Goal: Check status

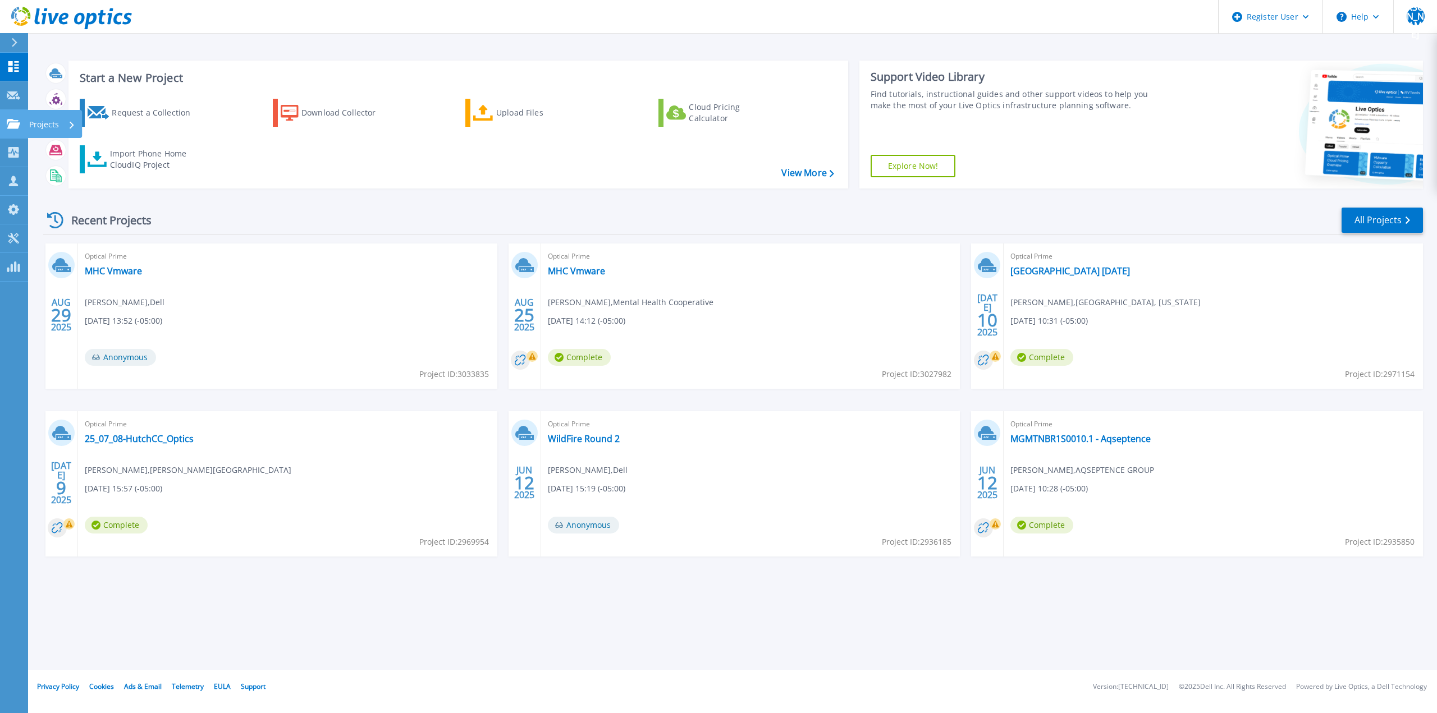
click at [13, 121] on icon at bounding box center [13, 124] width 13 height 10
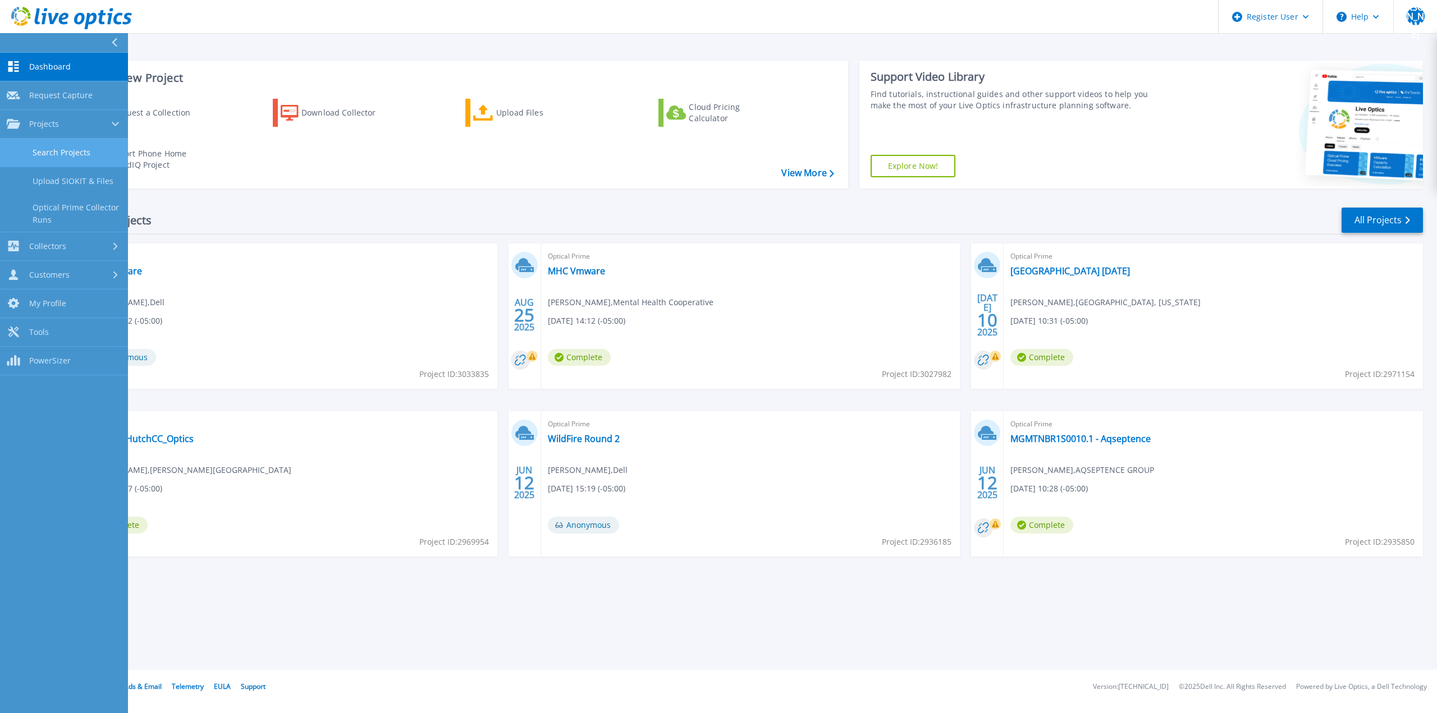
click at [34, 157] on link "Search Projects" at bounding box center [64, 153] width 128 height 29
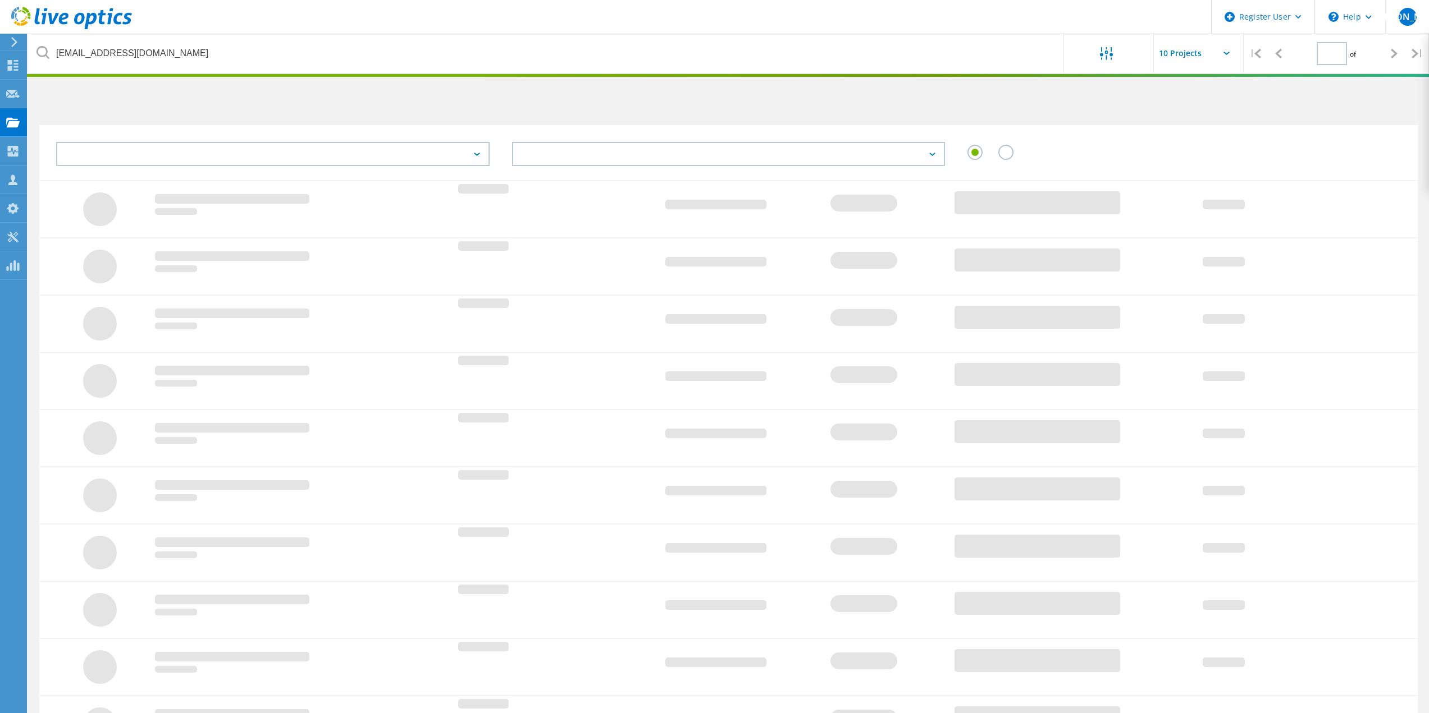
type input "1"
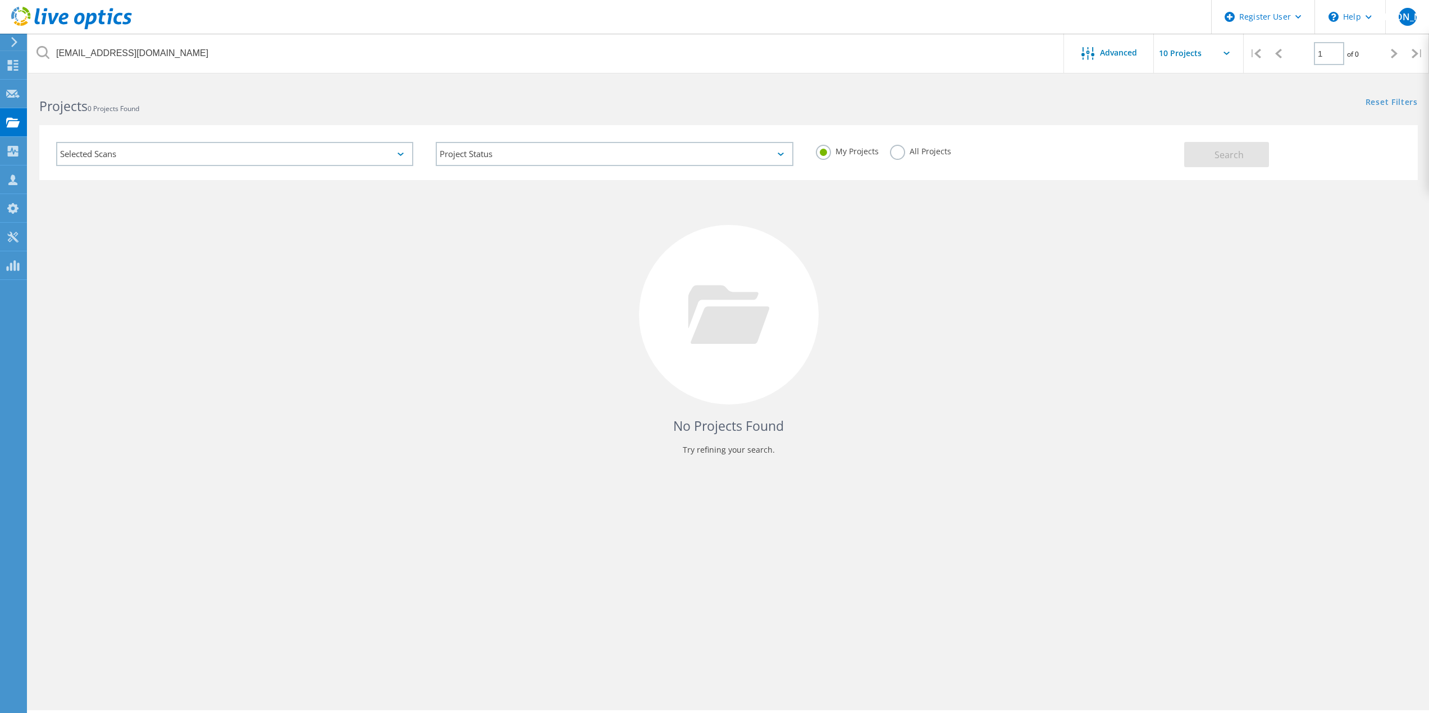
click at [908, 158] on div "All Projects" at bounding box center [920, 153] width 61 height 16
click at [897, 150] on label "All Projects" at bounding box center [920, 150] width 61 height 11
click at [0, 0] on input "All Projects" at bounding box center [0, 0] width 0 height 0
click at [1235, 150] on span "Search" at bounding box center [1228, 155] width 29 height 12
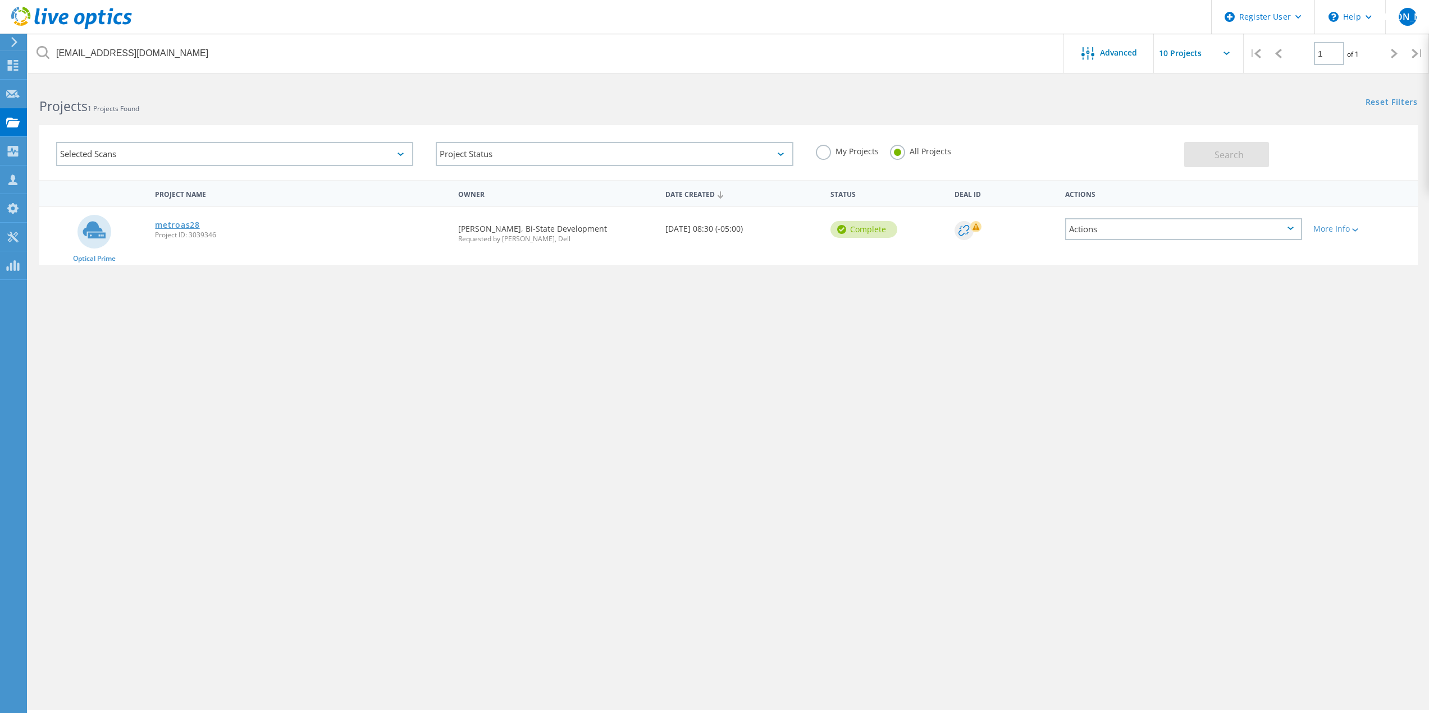
click at [187, 228] on link "metroas28" at bounding box center [177, 225] width 44 height 8
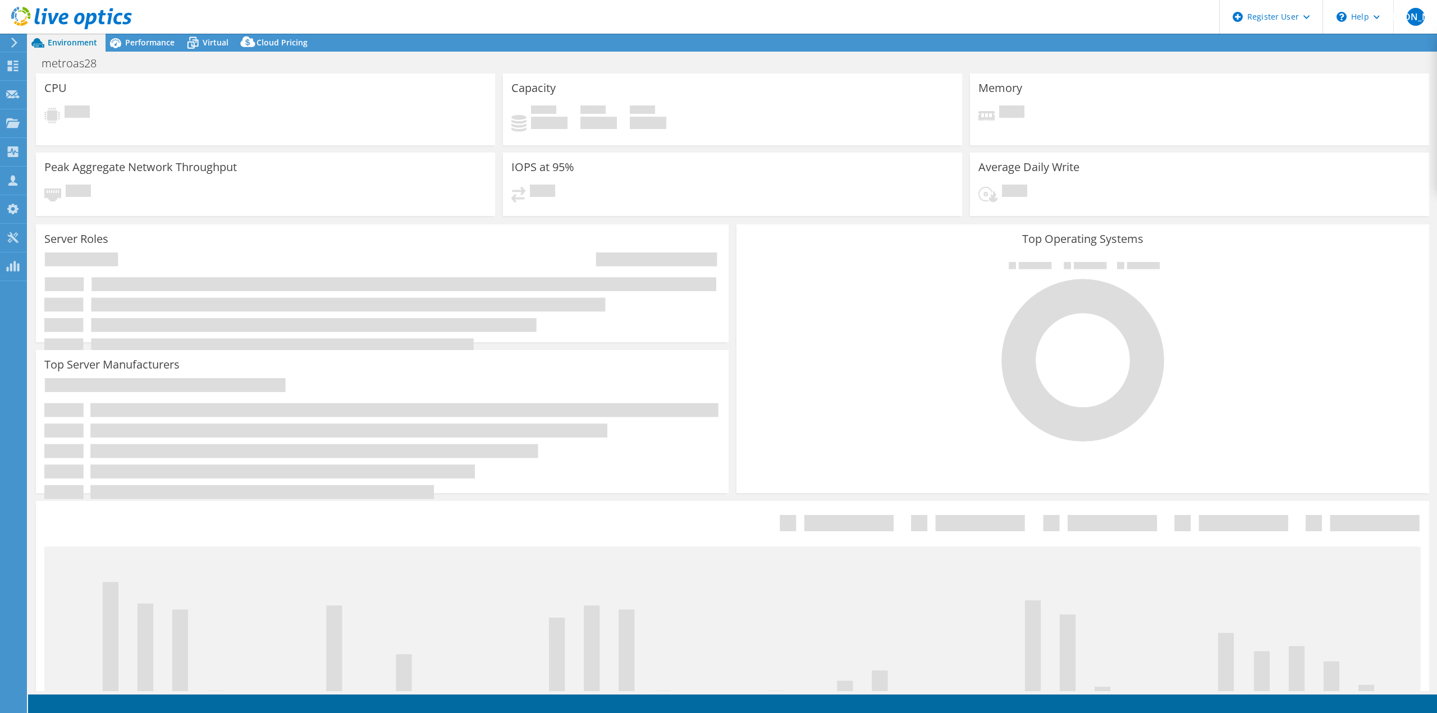
select select "USEast"
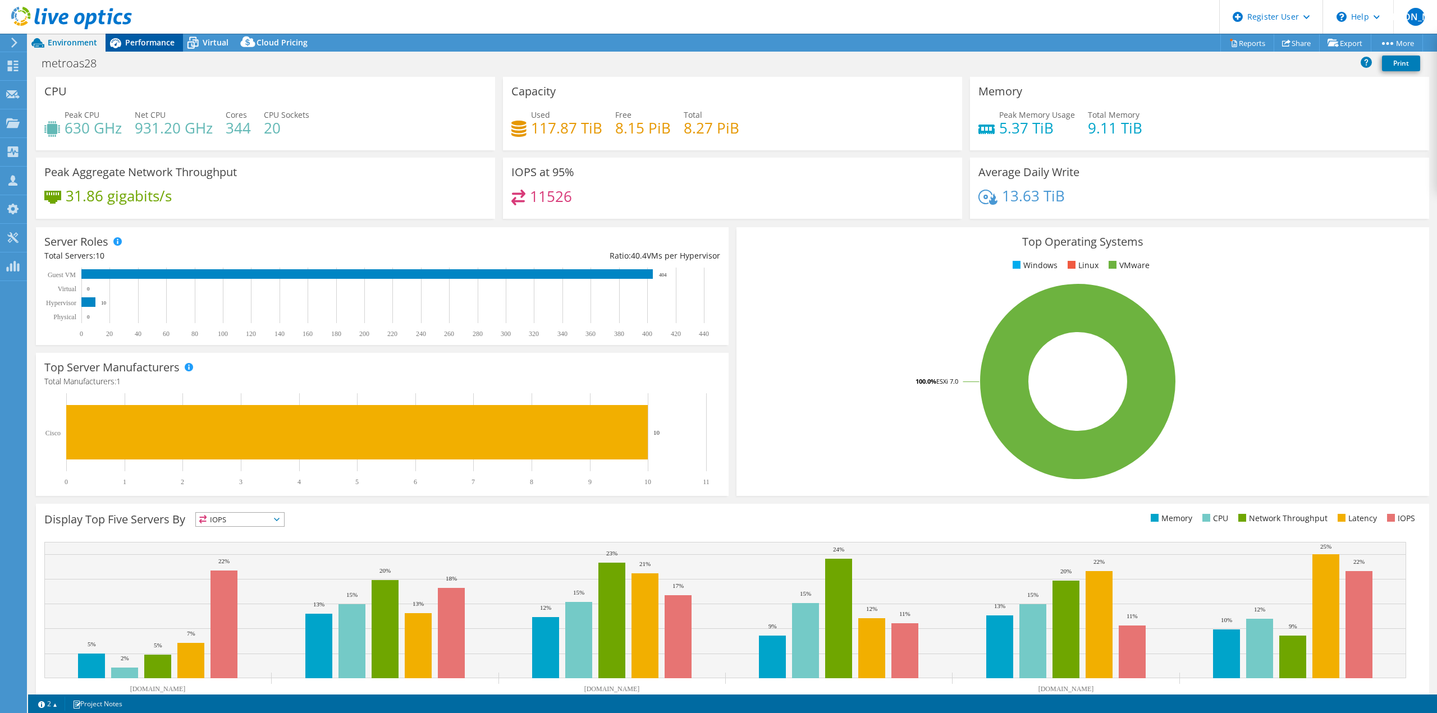
click at [155, 43] on span "Performance" at bounding box center [149, 42] width 49 height 11
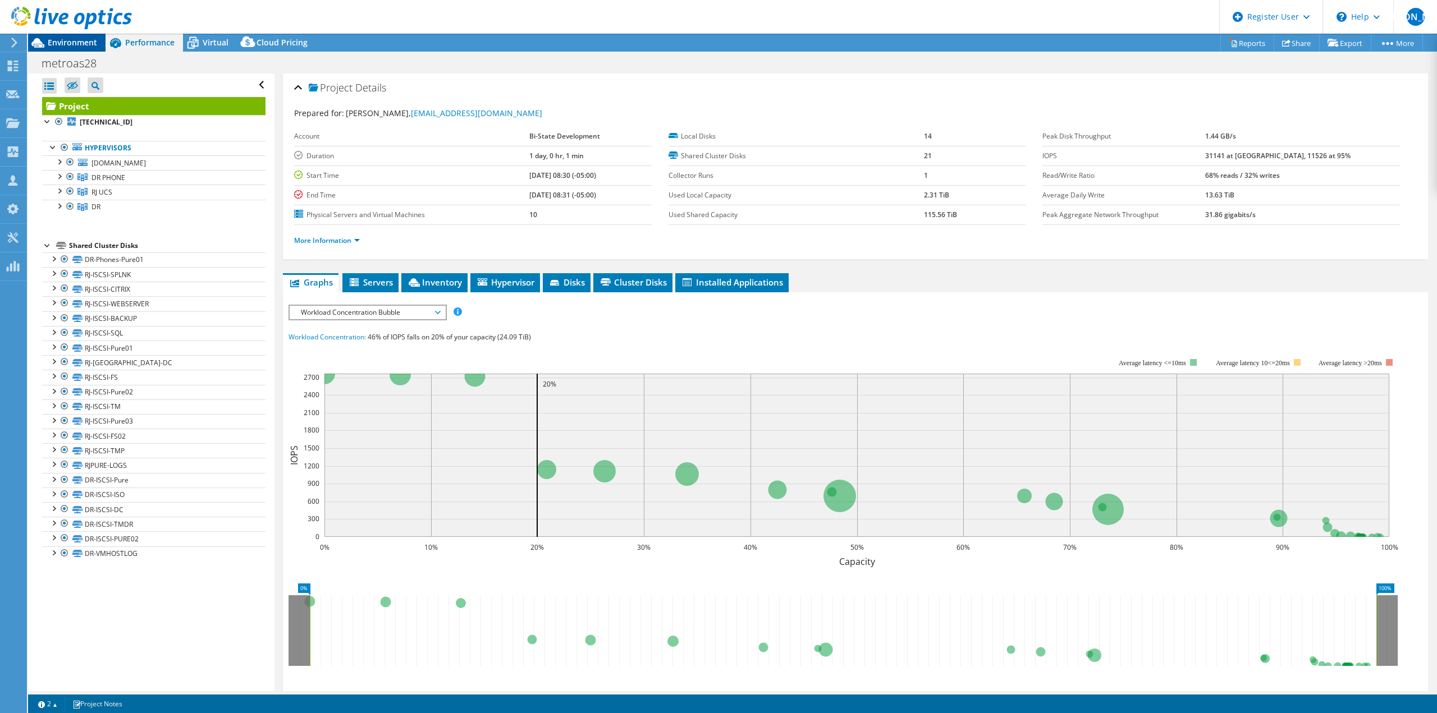
click at [51, 43] on span "Environment" at bounding box center [72, 42] width 49 height 11
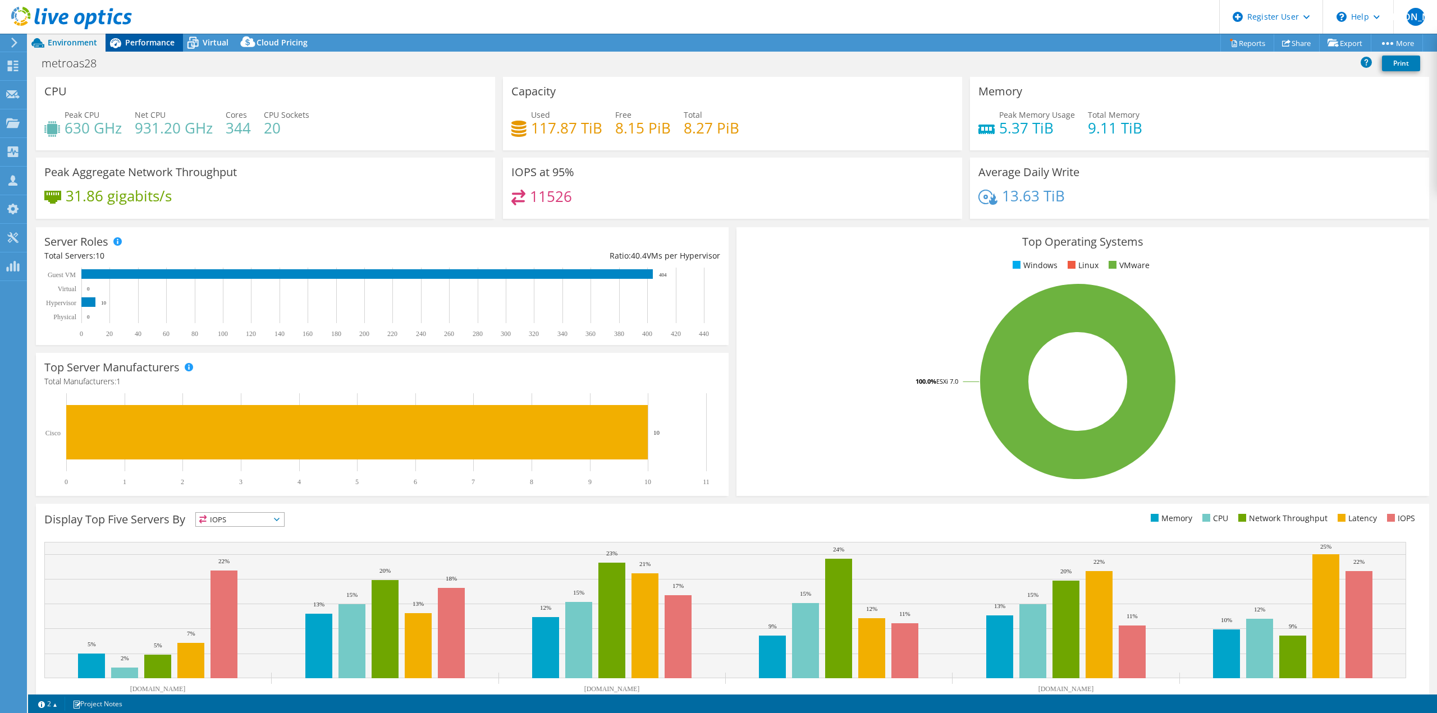
click at [121, 45] on icon at bounding box center [115, 43] width 11 height 10
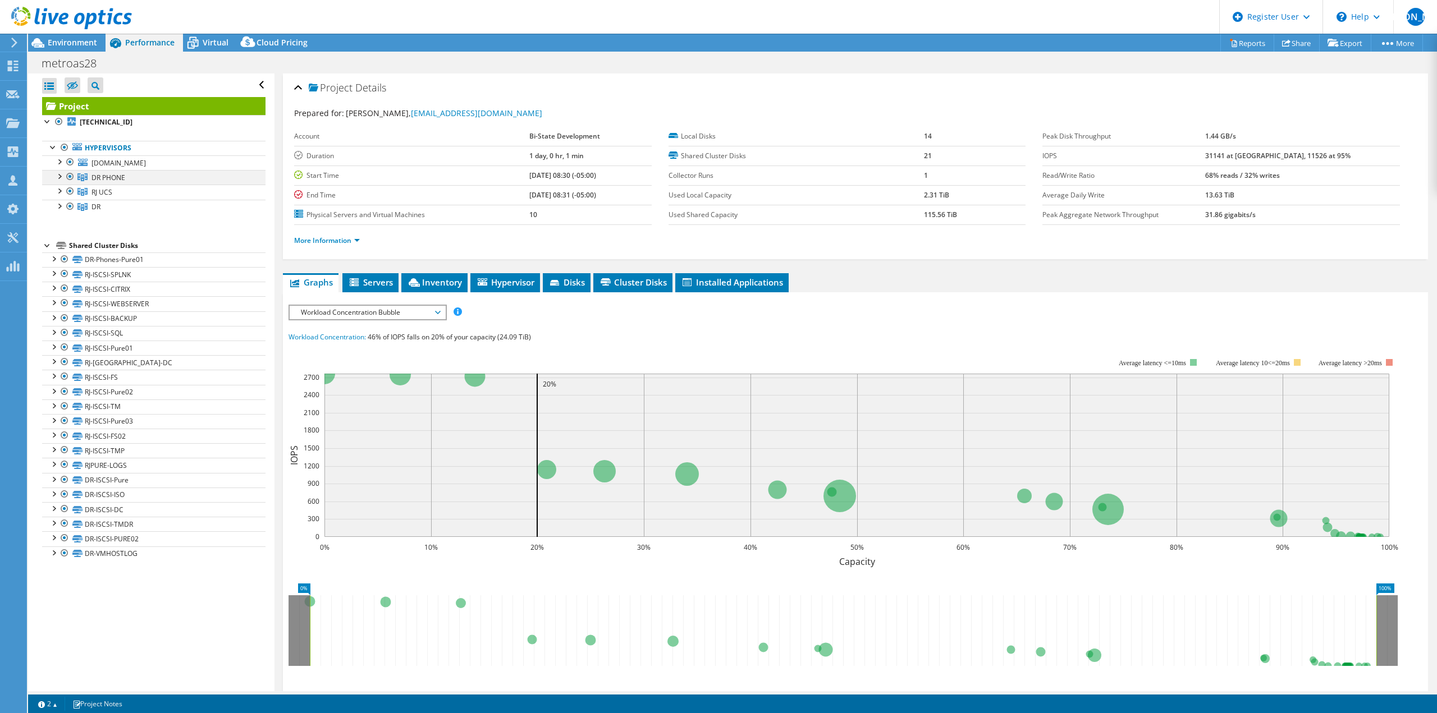
click at [68, 174] on div at bounding box center [70, 176] width 11 height 13
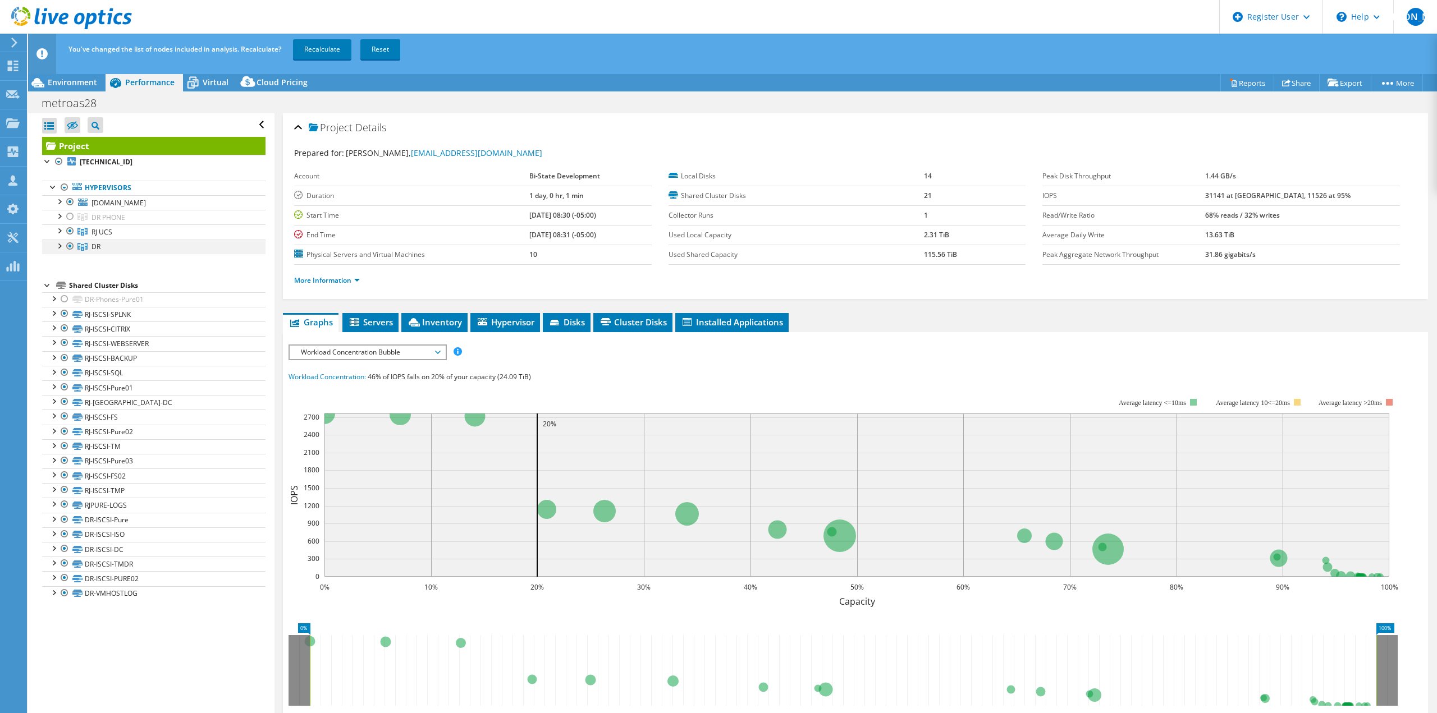
click at [70, 246] on div at bounding box center [70, 246] width 11 height 13
click at [314, 57] on link "Recalculate" at bounding box center [322, 49] width 58 height 20
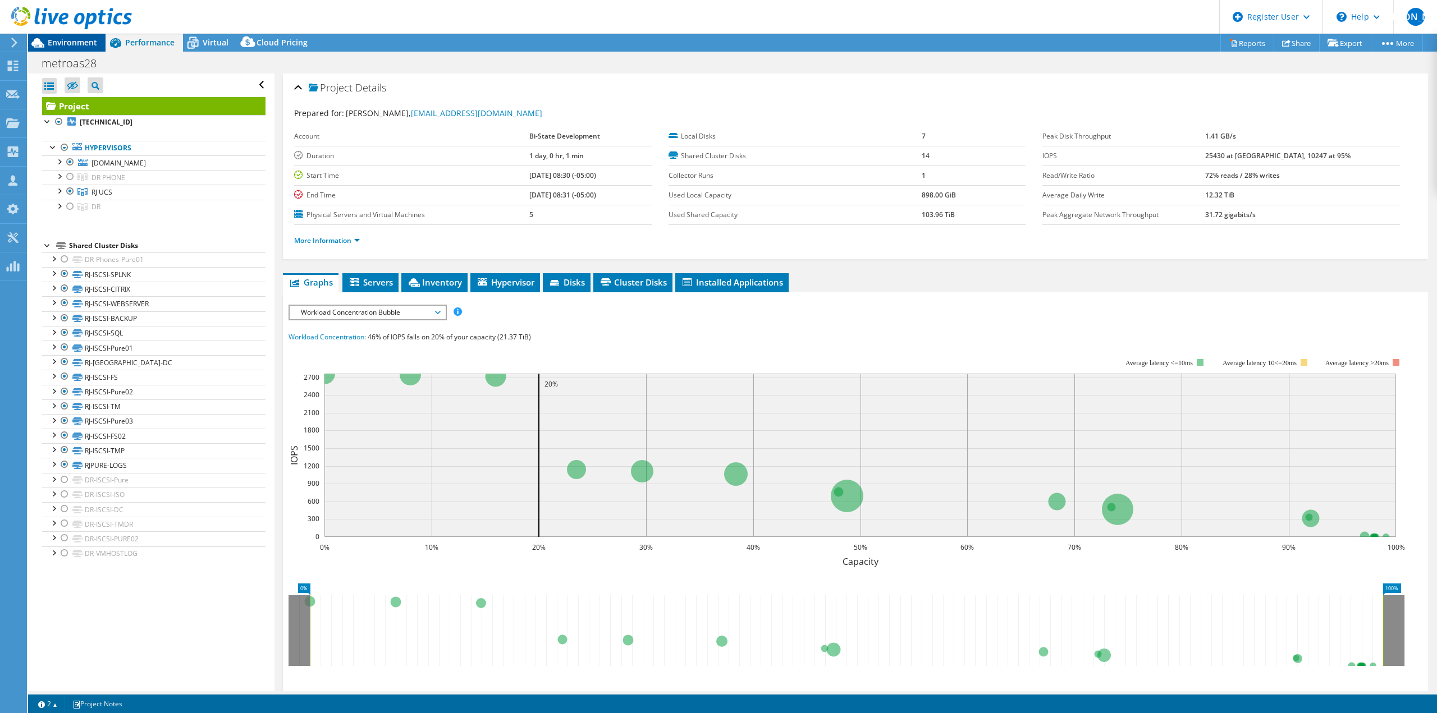
click at [71, 43] on span "Environment" at bounding box center [72, 42] width 49 height 11
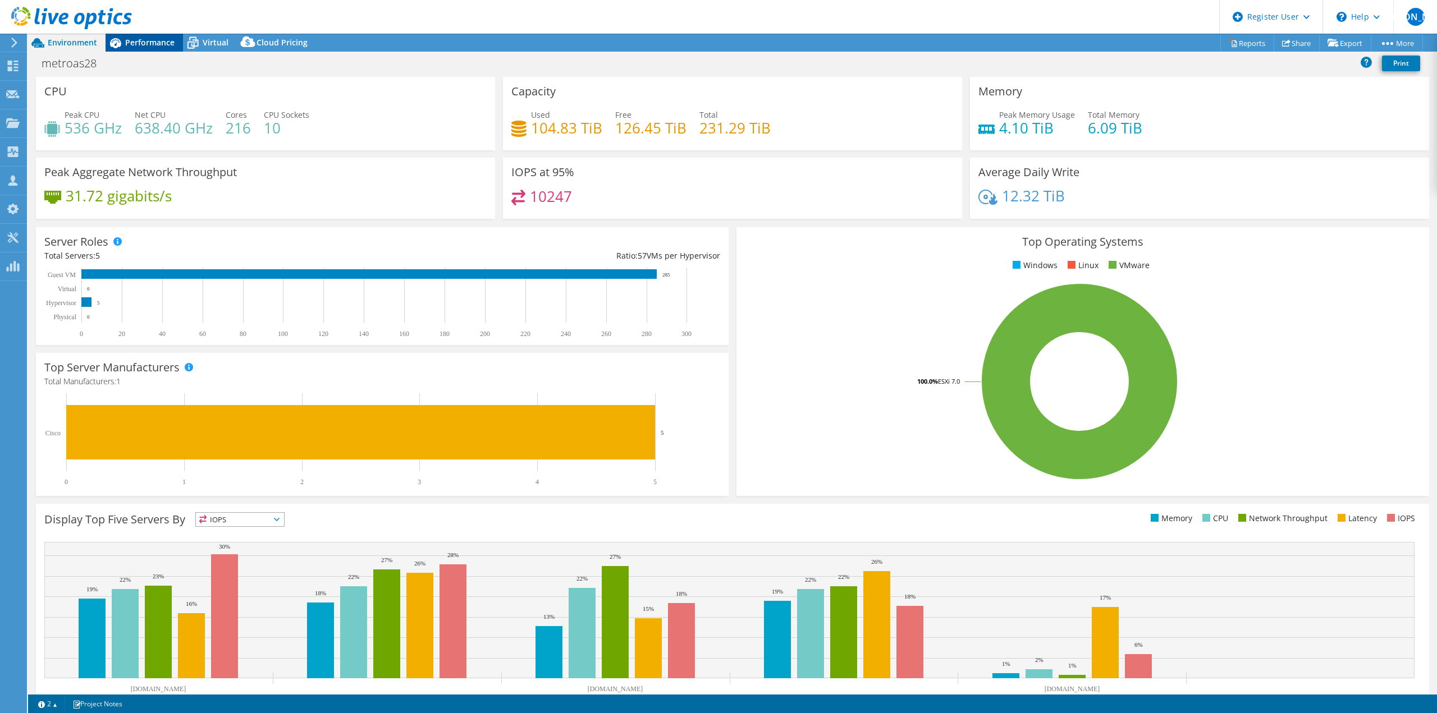
click at [157, 38] on span "Performance" at bounding box center [149, 42] width 49 height 11
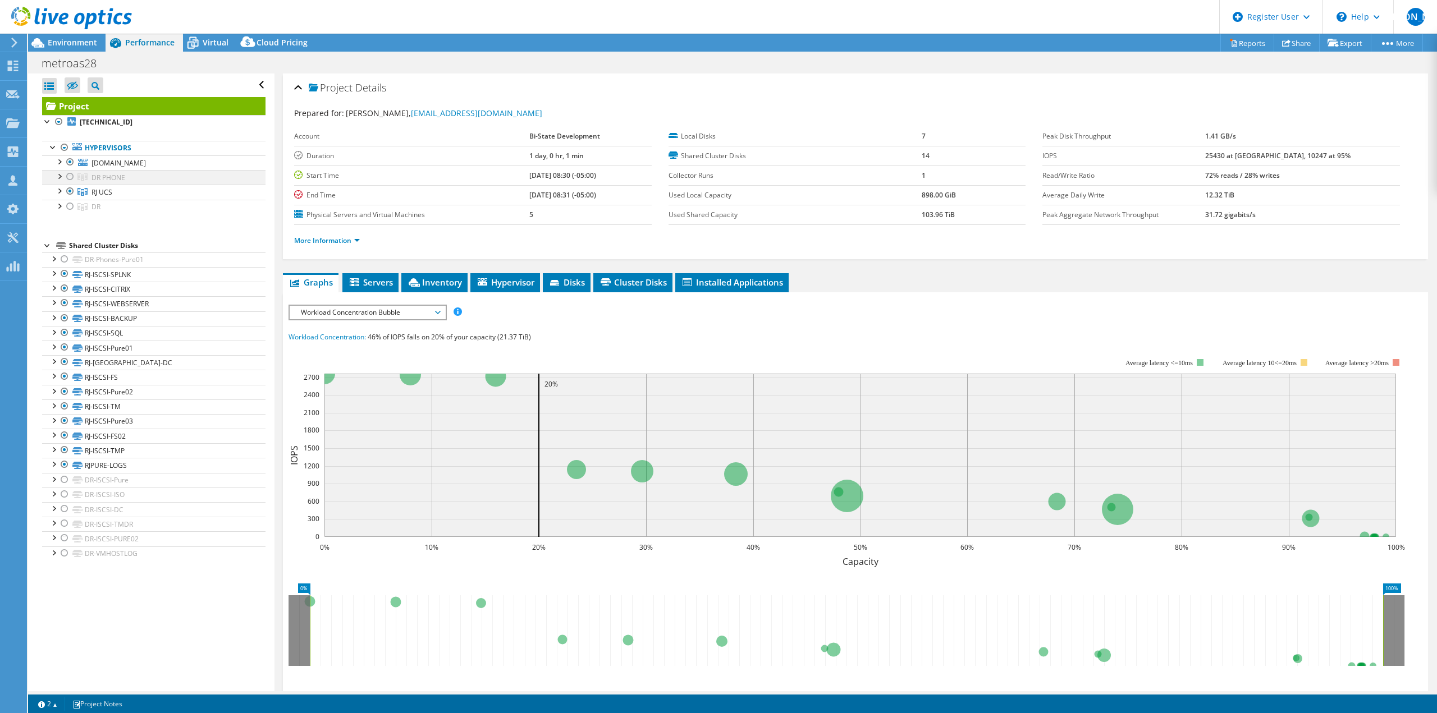
click at [70, 178] on div at bounding box center [70, 176] width 11 height 13
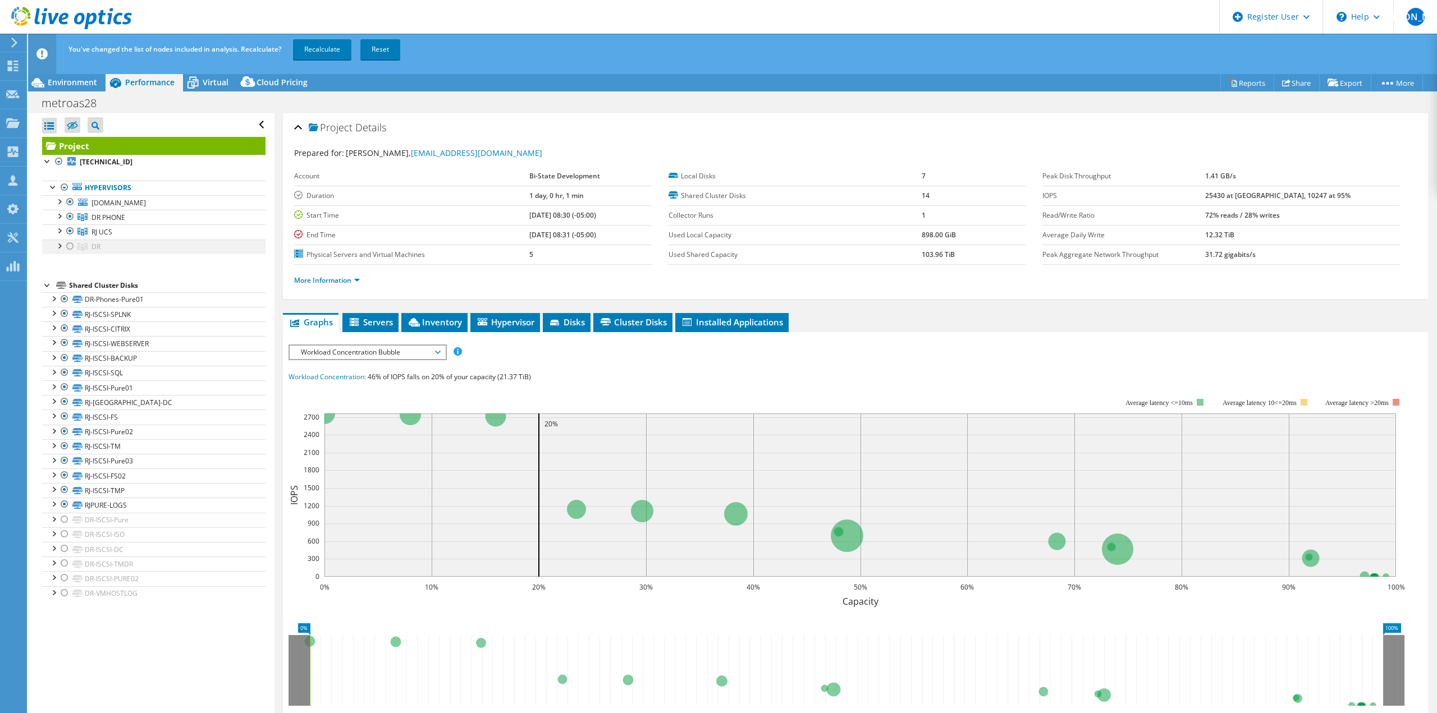
click at [70, 248] on div at bounding box center [70, 246] width 11 height 13
click at [68, 234] on div at bounding box center [70, 231] width 11 height 13
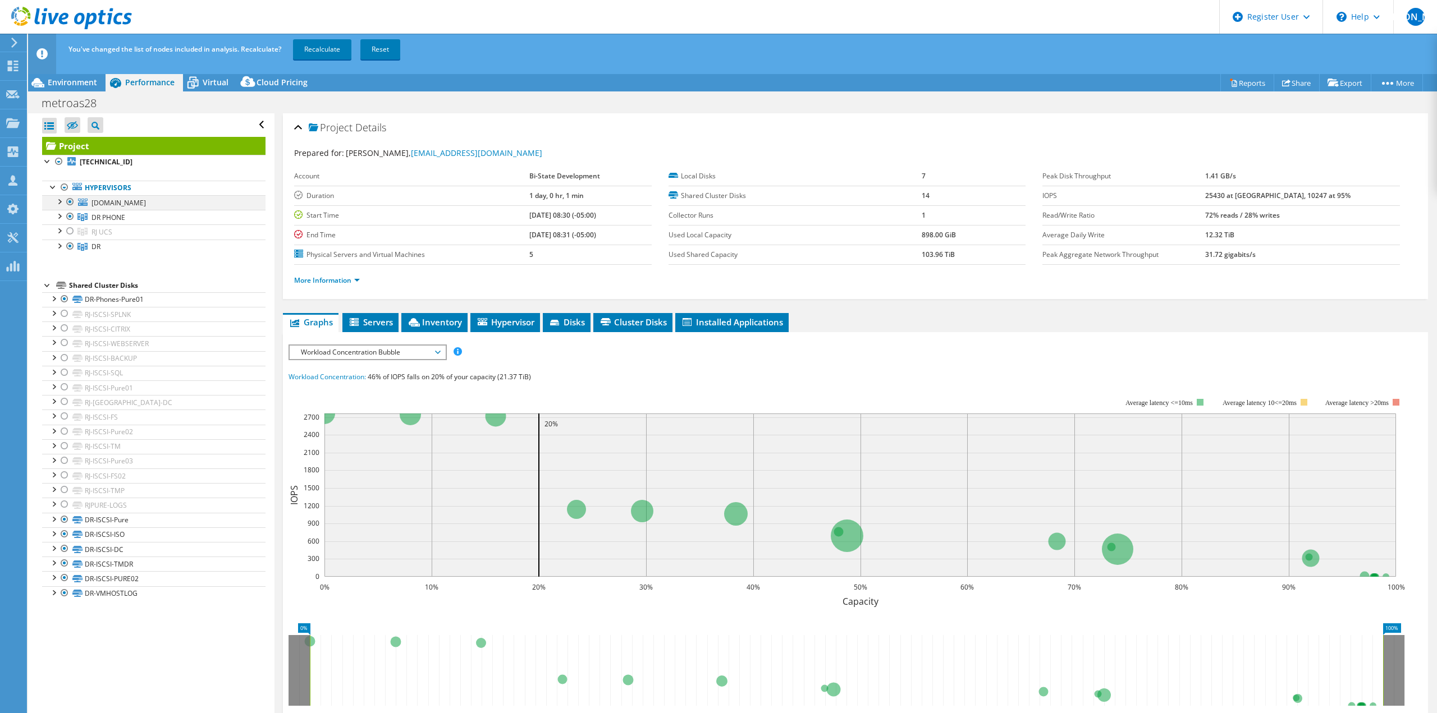
click at [69, 202] on div at bounding box center [70, 201] width 11 height 13
click at [337, 49] on link "Recalculate" at bounding box center [322, 49] width 58 height 20
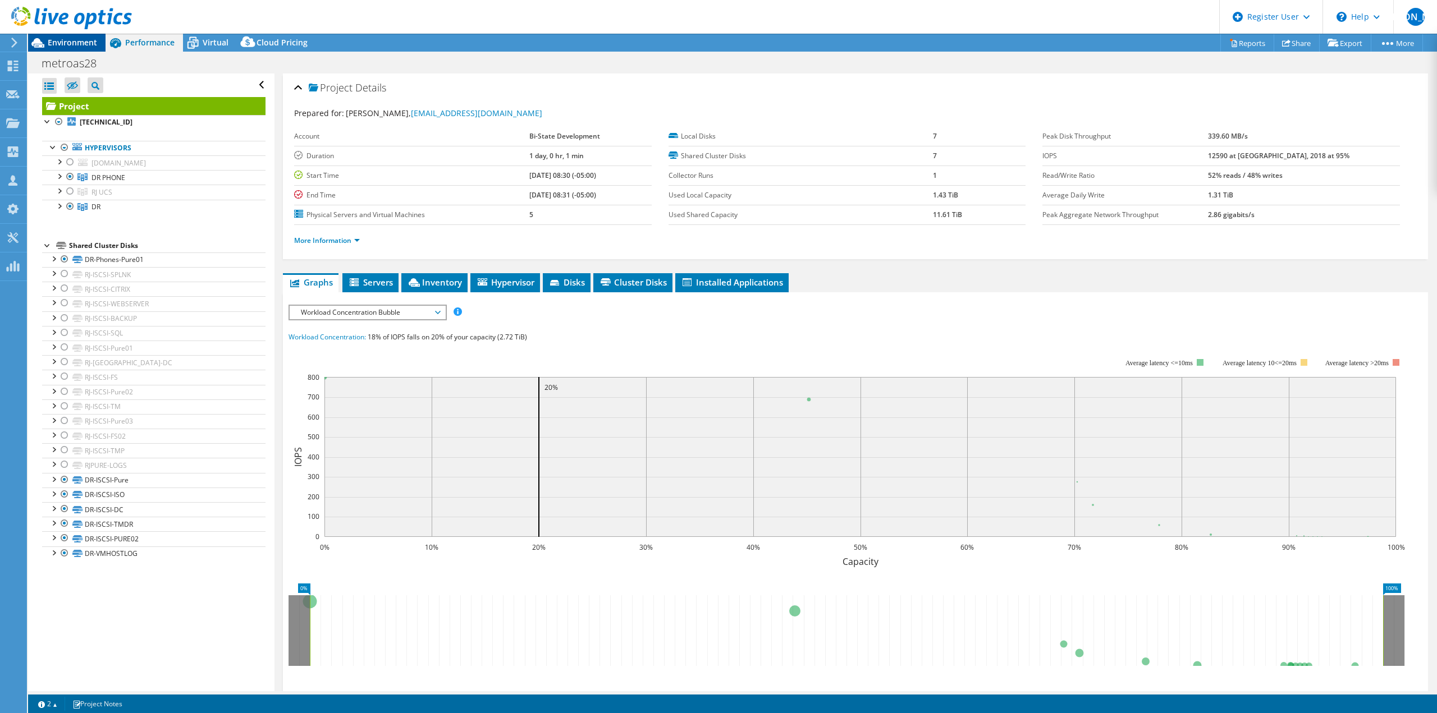
click at [76, 40] on span "Environment" at bounding box center [72, 42] width 49 height 11
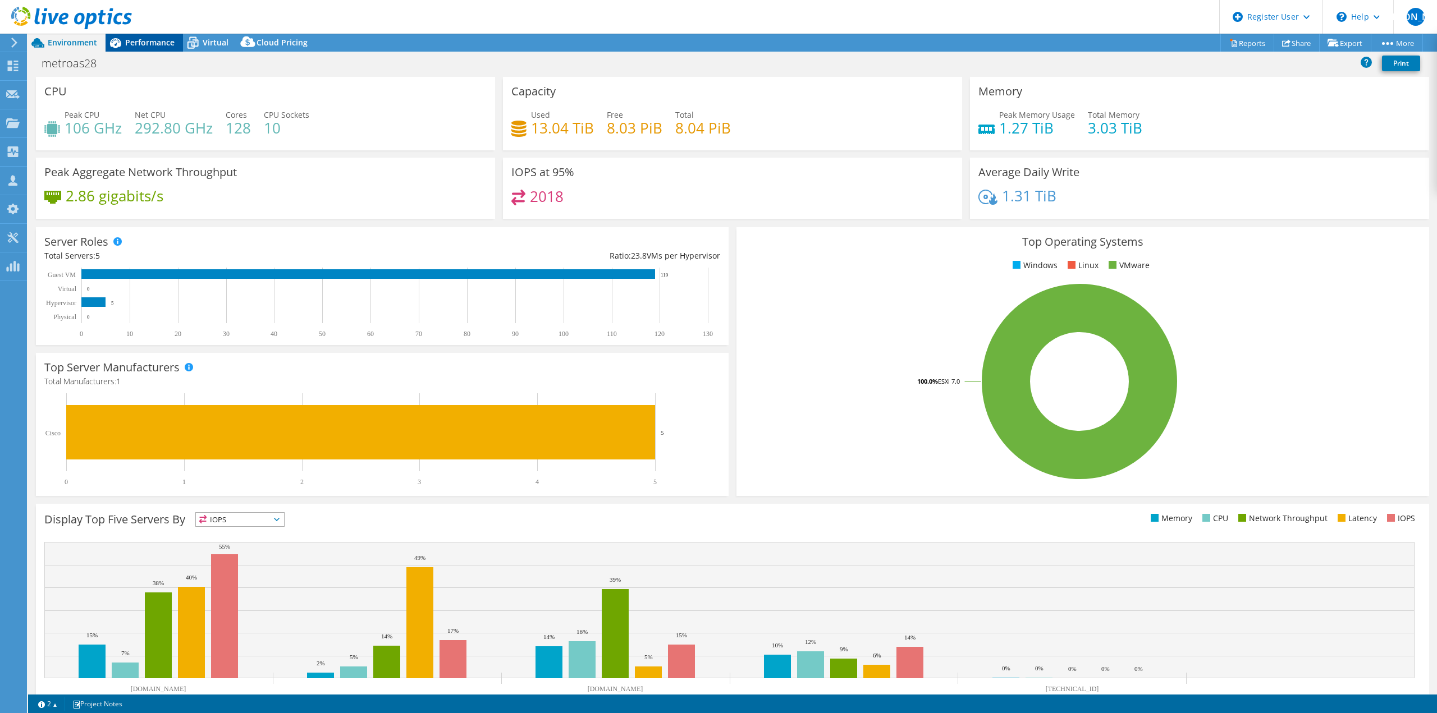
click at [151, 40] on span "Performance" at bounding box center [149, 42] width 49 height 11
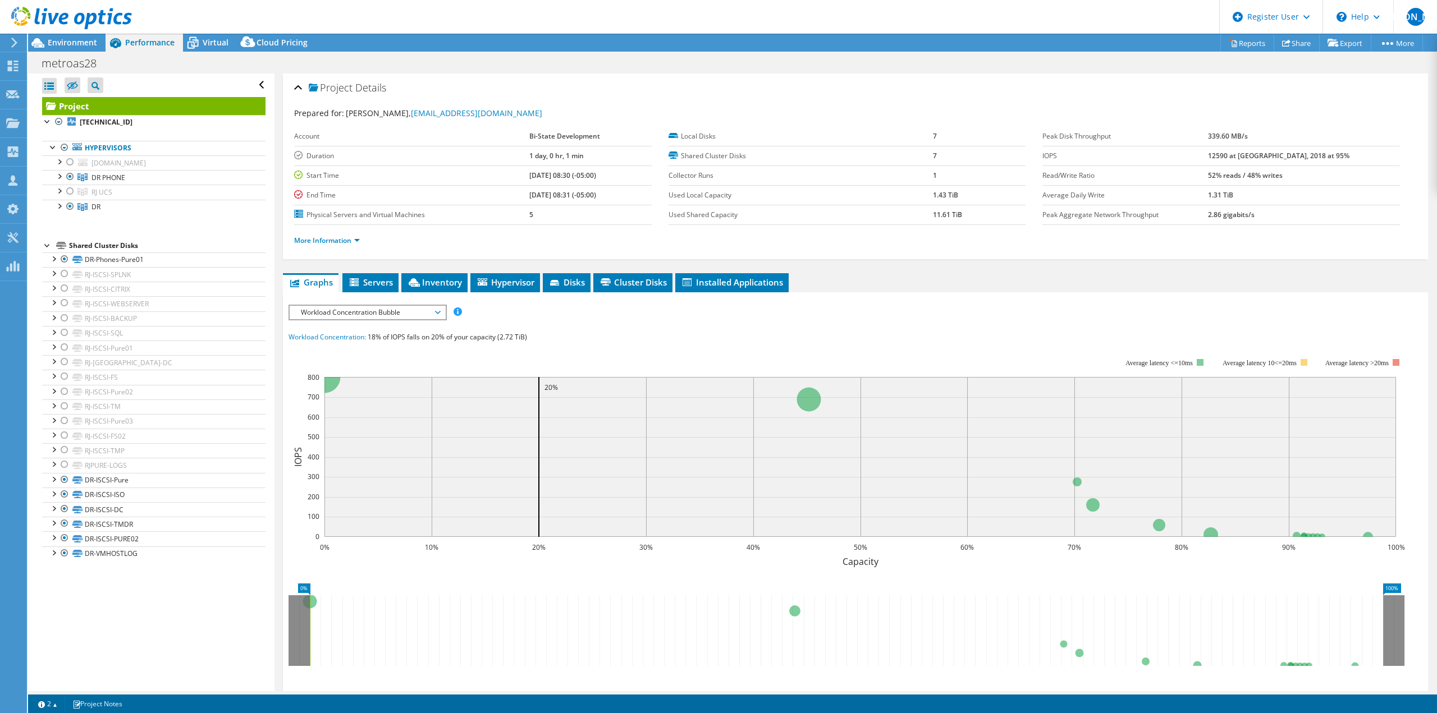
click at [436, 320] on div "Workload Concentration Bubble IOPS Disk Throughput IO Size Latency Queue Depth …" at bounding box center [368, 313] width 158 height 16
click at [350, 387] on li "CPU Percentage" at bounding box center [367, 393] width 155 height 13
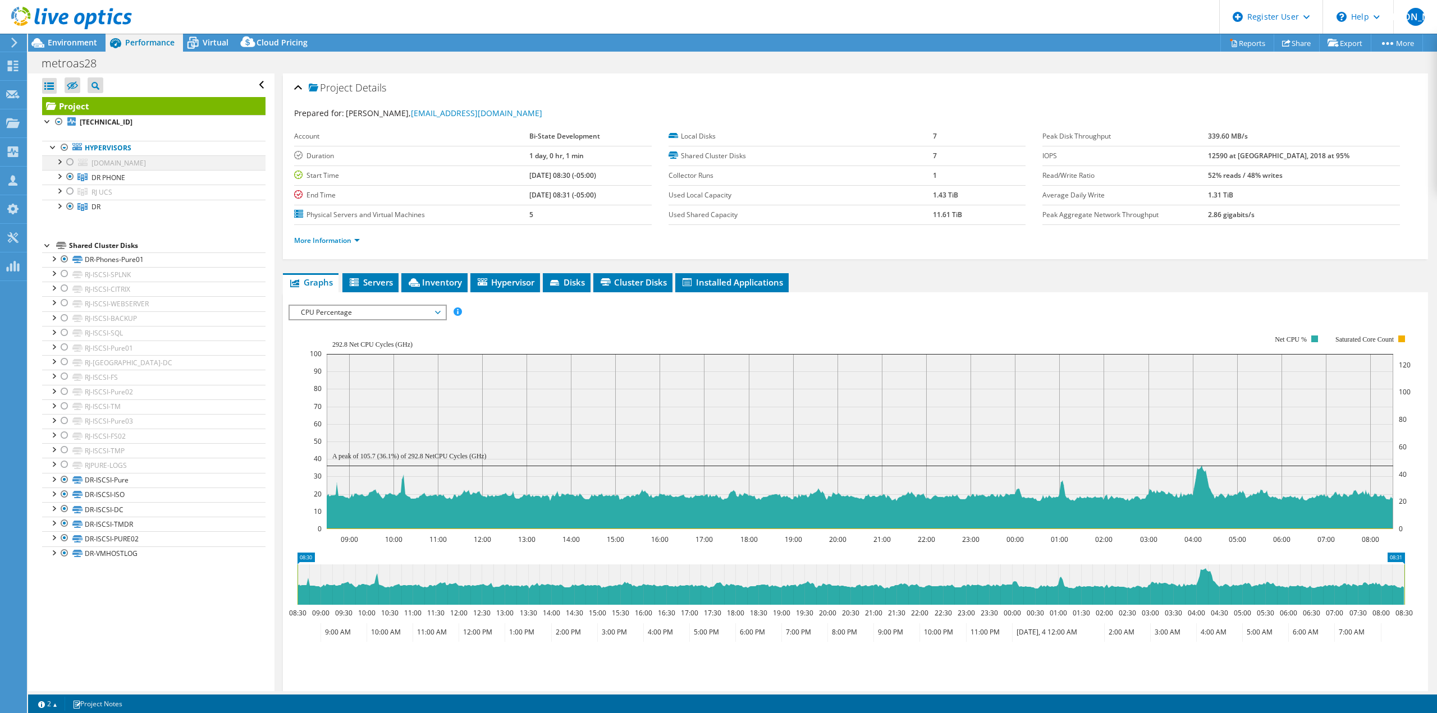
click at [68, 163] on div at bounding box center [70, 161] width 11 height 13
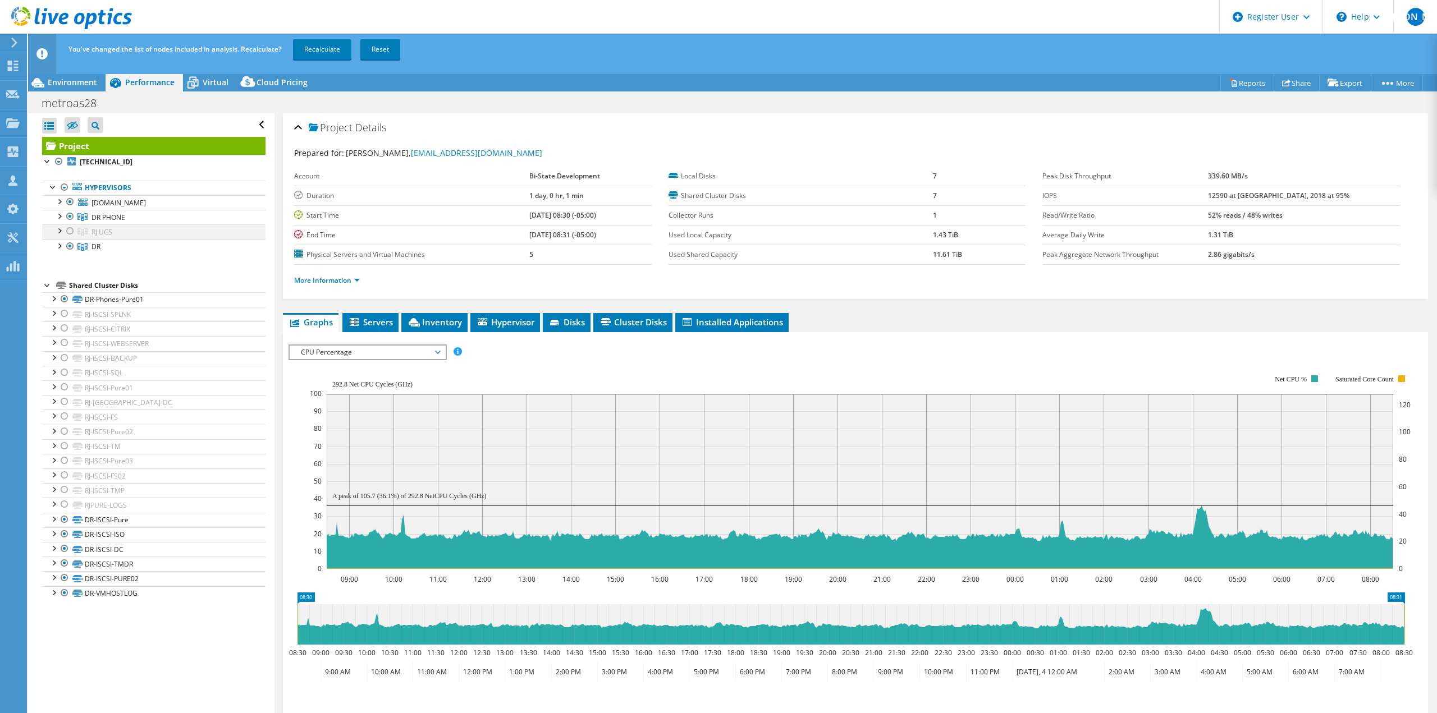
click at [69, 232] on div at bounding box center [70, 231] width 11 height 13
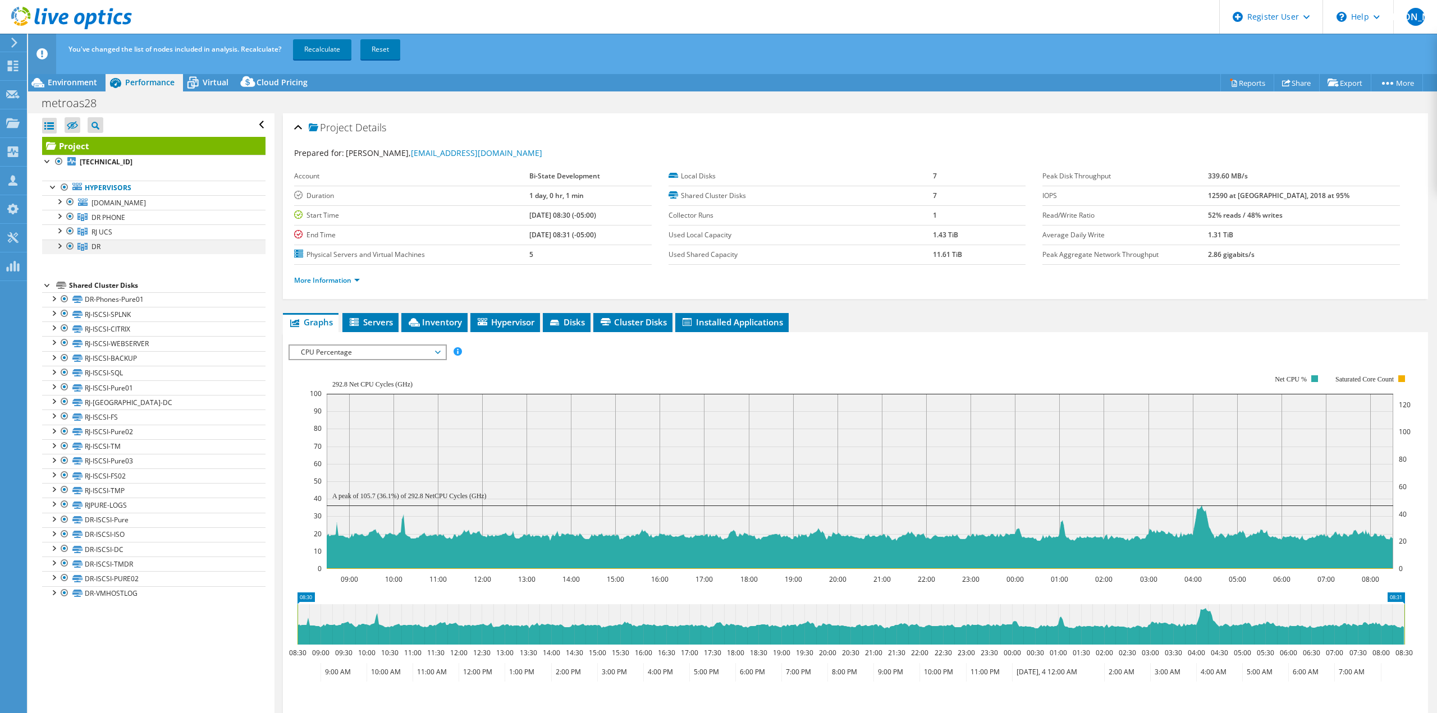
click at [72, 246] on div at bounding box center [70, 246] width 11 height 13
click at [67, 216] on div at bounding box center [70, 216] width 11 height 13
click at [312, 46] on link "Recalculate" at bounding box center [322, 49] width 58 height 20
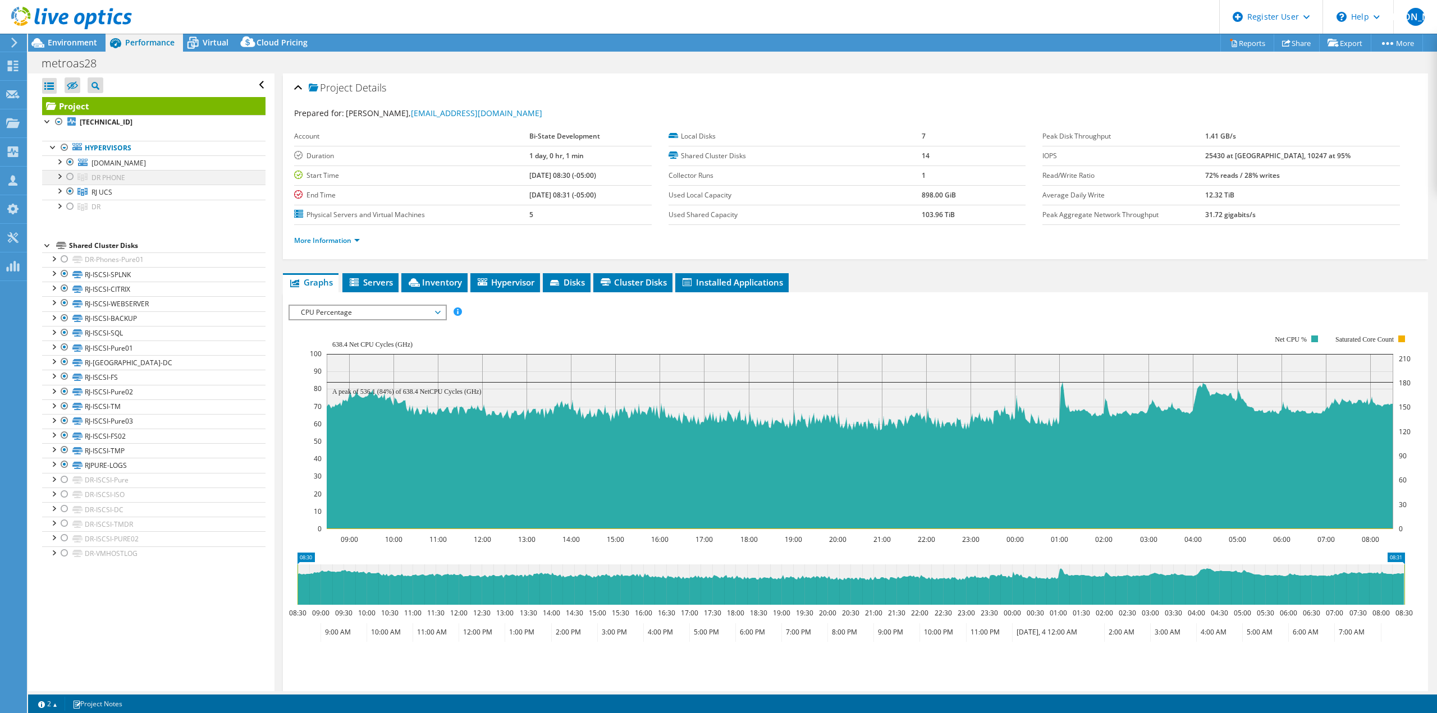
click at [70, 178] on div at bounding box center [70, 176] width 11 height 13
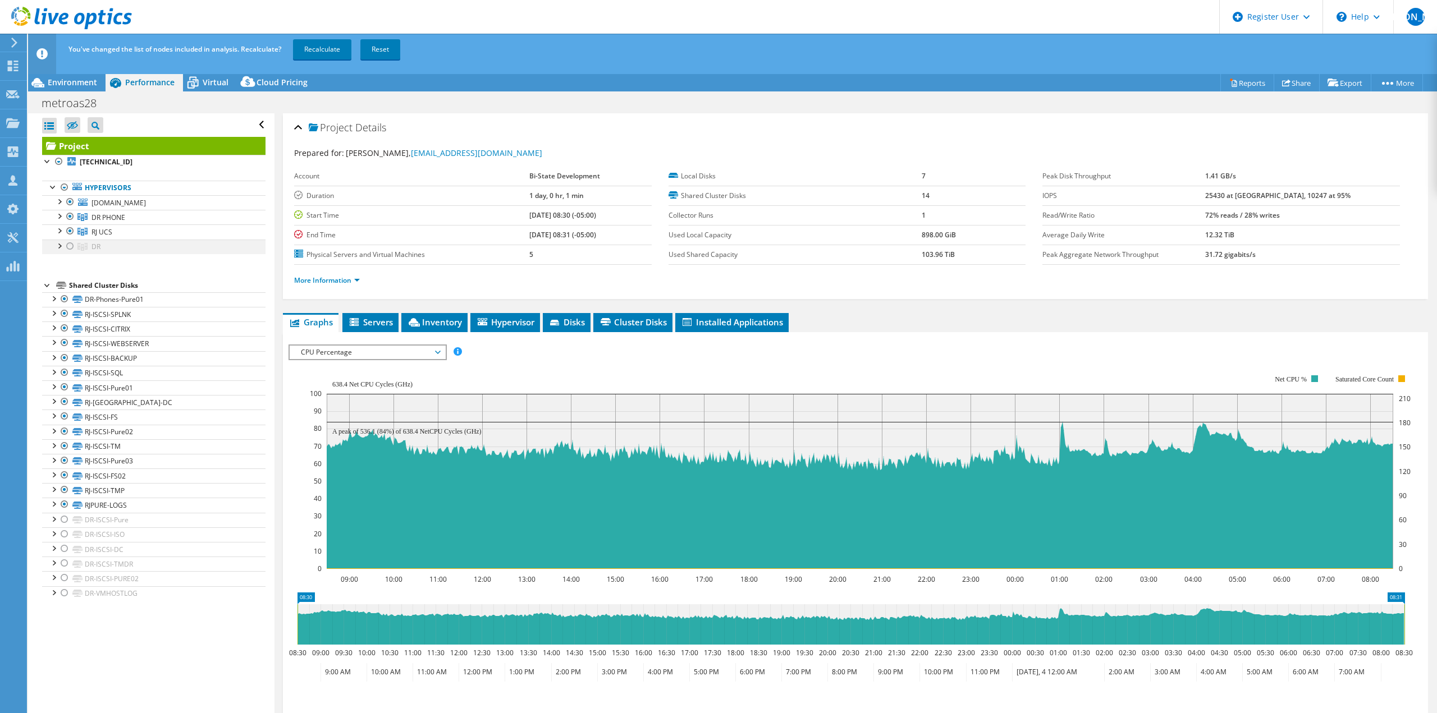
click at [66, 244] on div at bounding box center [70, 246] width 11 height 13
